Goal: Transaction & Acquisition: Download file/media

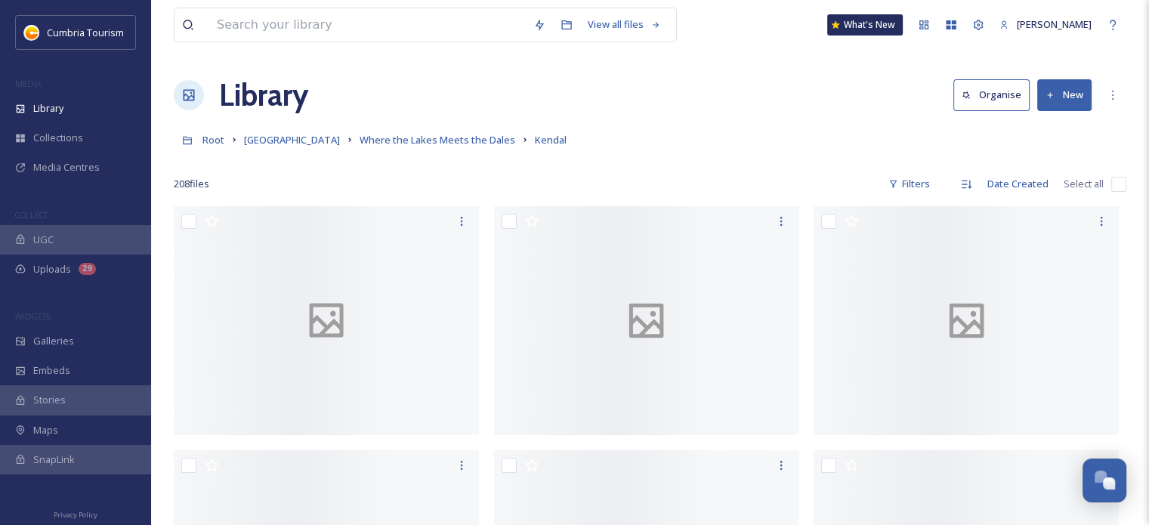
scroll to position [5995, 0]
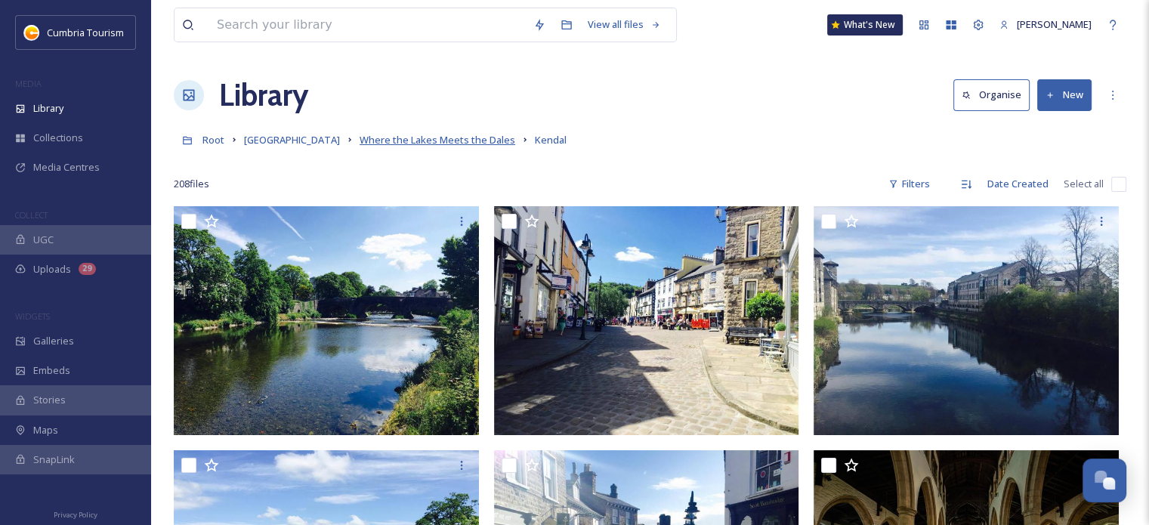
click at [476, 144] on span "Where the Lakes Meets the Dales" at bounding box center [438, 140] width 156 height 14
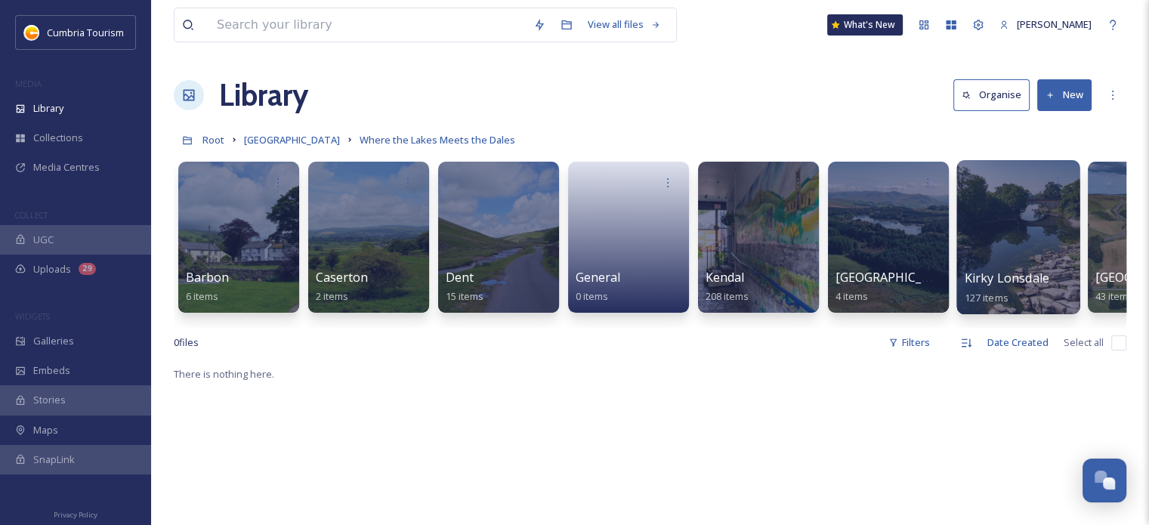
click at [1017, 272] on span "Kirky Lonsdale" at bounding box center [1007, 278] width 85 height 17
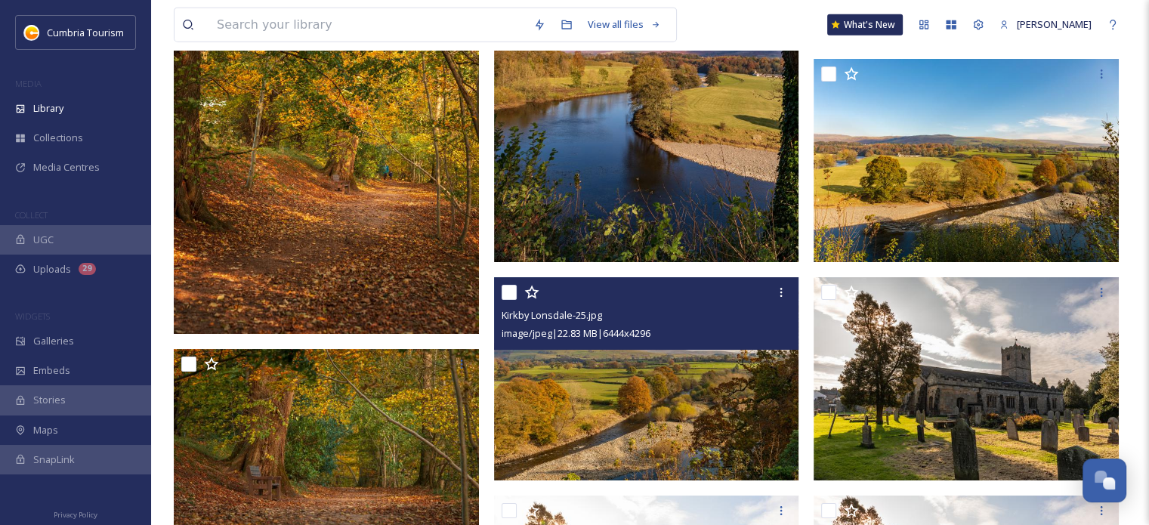
scroll to position [3640, 0]
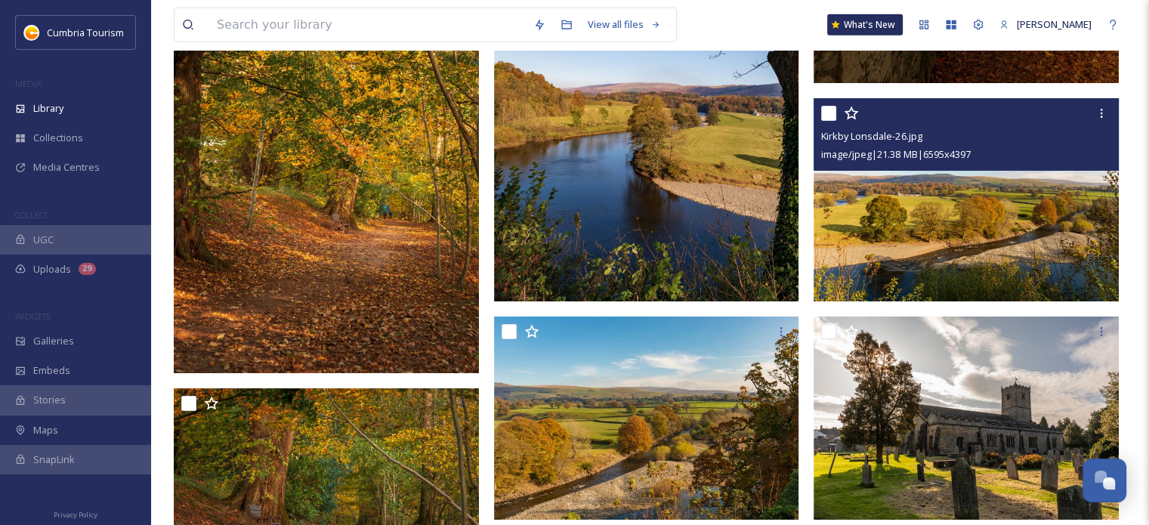
click at [965, 221] on img at bounding box center [965, 200] width 305 height 204
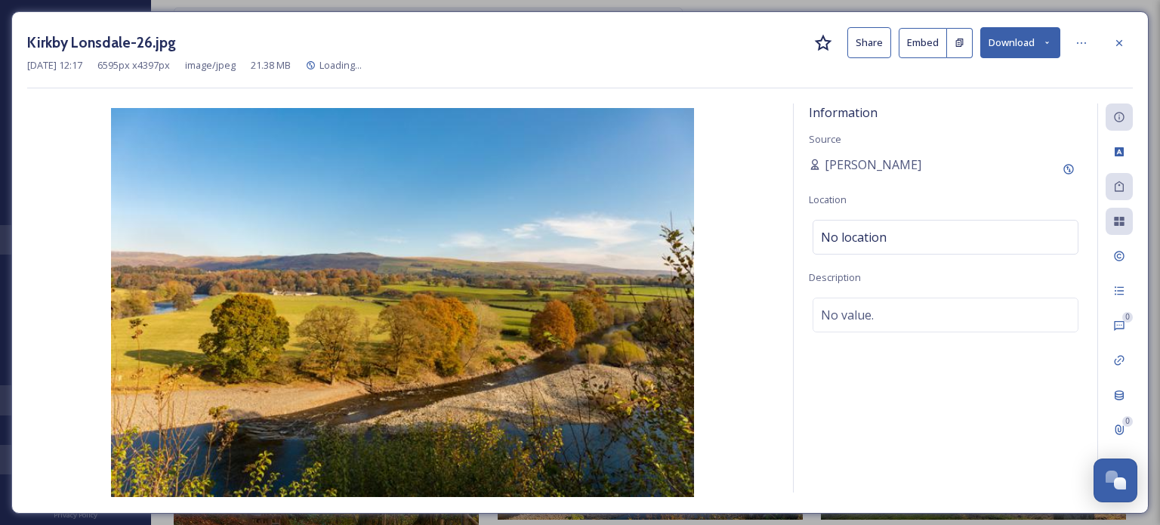
drag, startPoint x: 1036, startPoint y: 42, endPoint x: 1034, endPoint y: 51, distance: 9.3
click at [1039, 42] on button "Download" at bounding box center [1020, 42] width 80 height 31
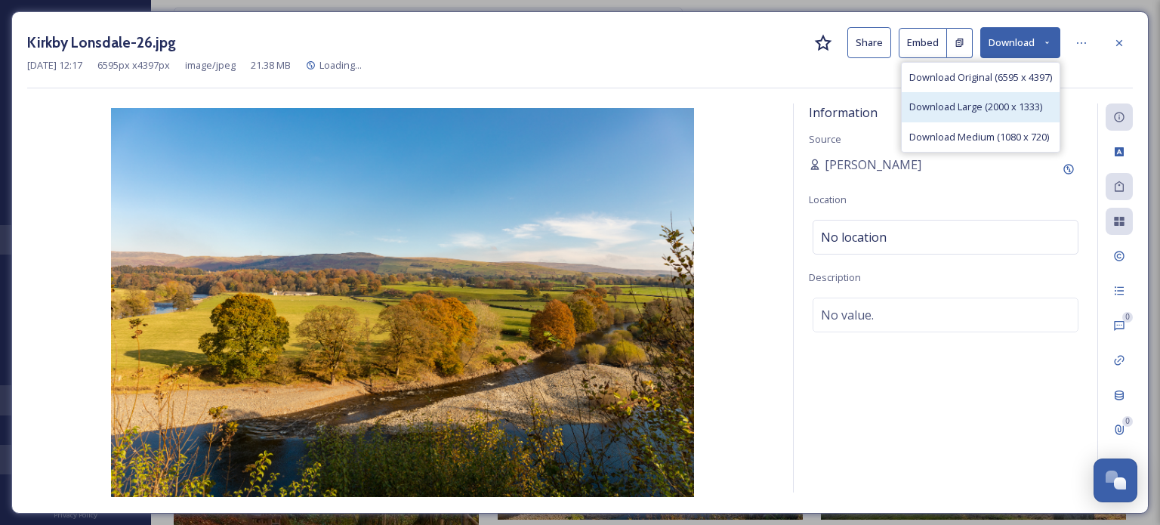
click at [1003, 105] on span "Download Large (2000 x 1333)" at bounding box center [975, 107] width 133 height 14
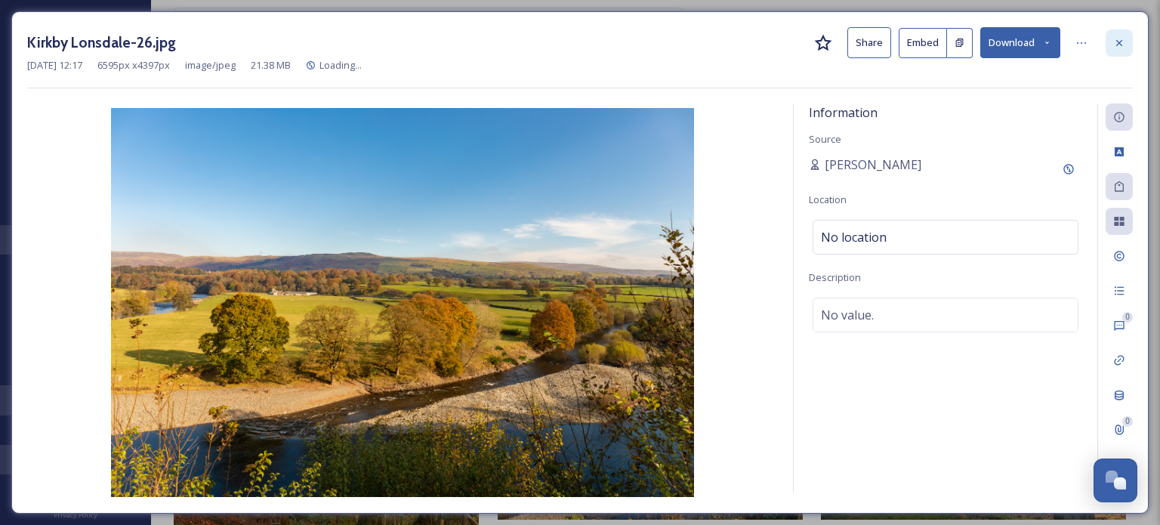
click at [1117, 48] on icon at bounding box center [1119, 43] width 12 height 12
